Goal: Information Seeking & Learning: Learn about a topic

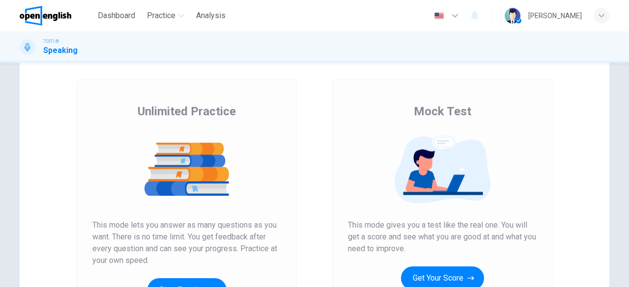
scroll to position [66, 0]
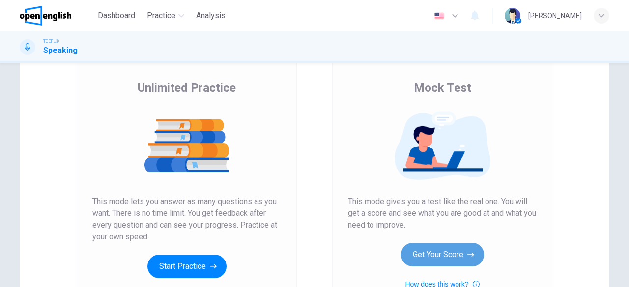
click at [436, 249] on button "Get Your Score" at bounding box center [442, 255] width 83 height 24
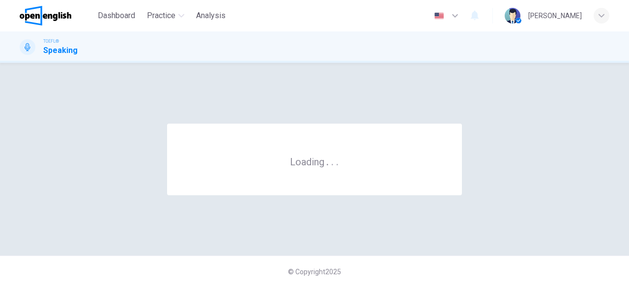
scroll to position [0, 0]
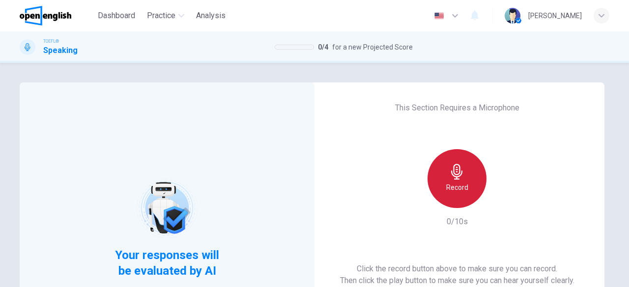
click at [452, 186] on h6 "Record" at bounding box center [457, 188] width 22 height 12
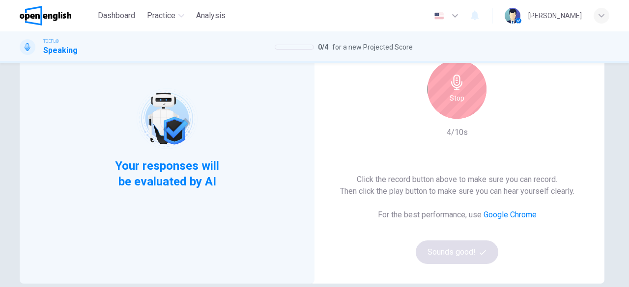
scroll to position [95, 0]
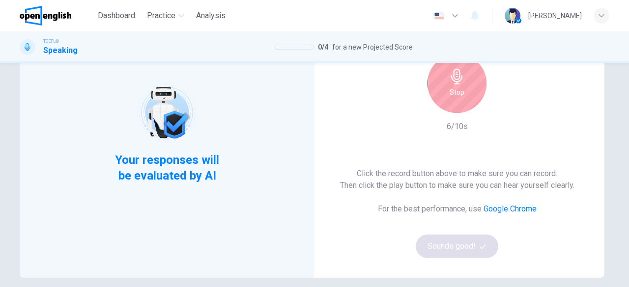
click at [450, 92] on h6 "Stop" at bounding box center [457, 92] width 15 height 12
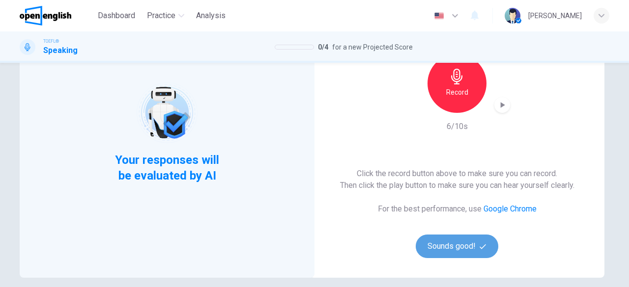
click at [449, 251] on button "Sounds good!" at bounding box center [457, 247] width 83 height 24
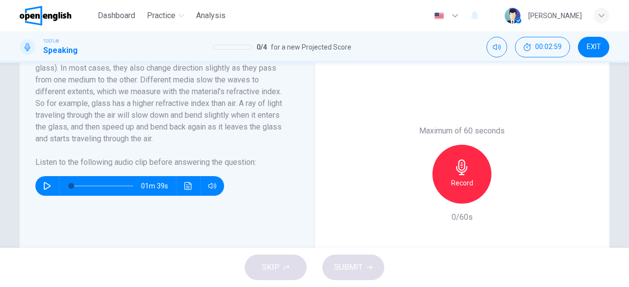
scroll to position [222, 0]
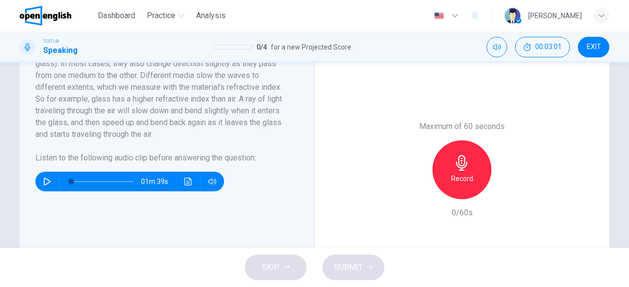
click at [44, 186] on icon "button" at bounding box center [47, 182] width 8 height 8
click at [40, 188] on button "button" at bounding box center [47, 182] width 16 height 20
click at [184, 186] on icon "Click to see the audio transcription" at bounding box center [187, 182] width 7 height 8
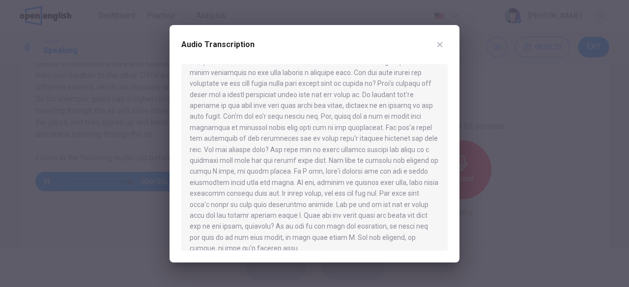
scroll to position [17, 0]
type input "*"
click at [440, 44] on icon "button" at bounding box center [439, 44] width 5 height 5
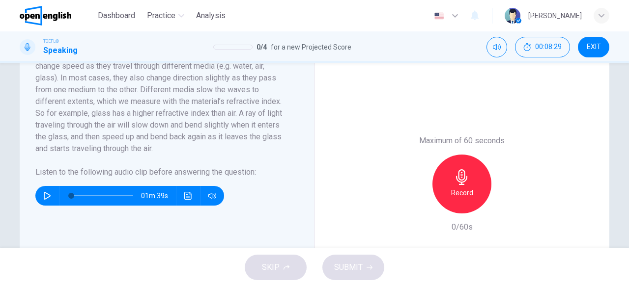
scroll to position [191, 0]
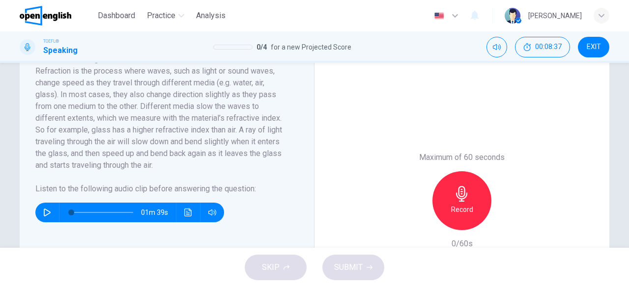
click at [594, 35] on div "TOEFL® Speaking 0 / 4 for a new Projected Score 00:08:37 EXIT" at bounding box center [314, 46] width 629 height 31
click at [593, 50] on span "EXIT" at bounding box center [594, 47] width 14 height 8
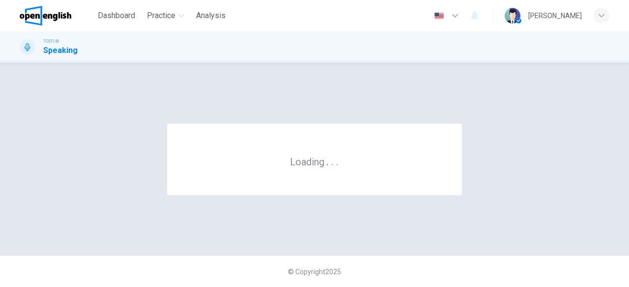
scroll to position [0, 0]
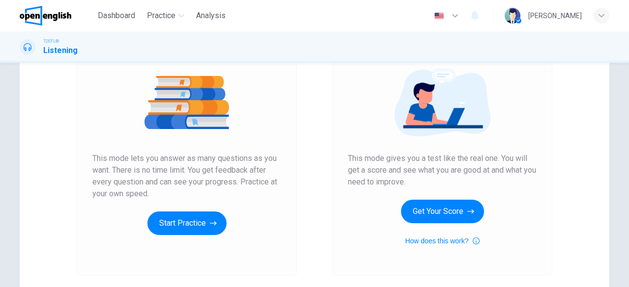
scroll to position [110, 0]
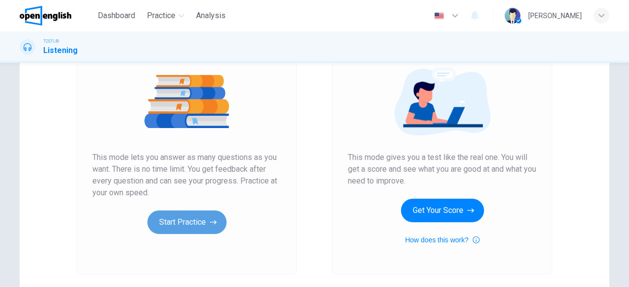
click at [186, 222] on button "Start Practice" at bounding box center [186, 223] width 79 height 24
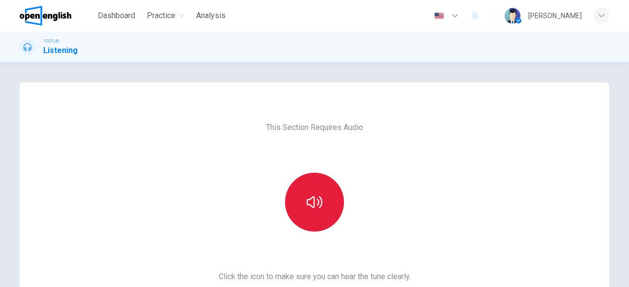
click at [307, 212] on button "button" at bounding box center [314, 202] width 59 height 59
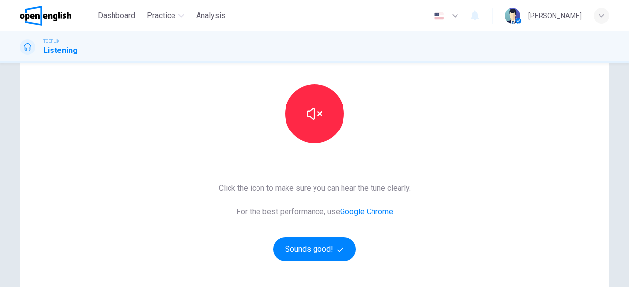
scroll to position [114, 0]
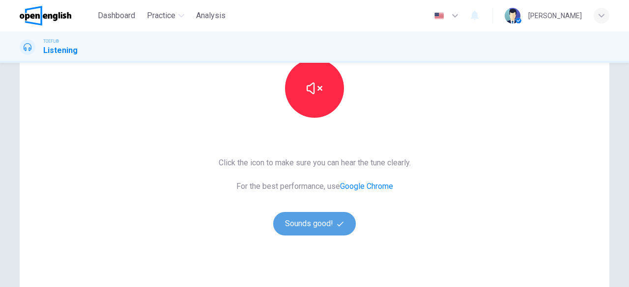
click at [327, 229] on button "Sounds good!" at bounding box center [314, 224] width 83 height 24
